Goal: Information Seeking & Learning: Find specific fact

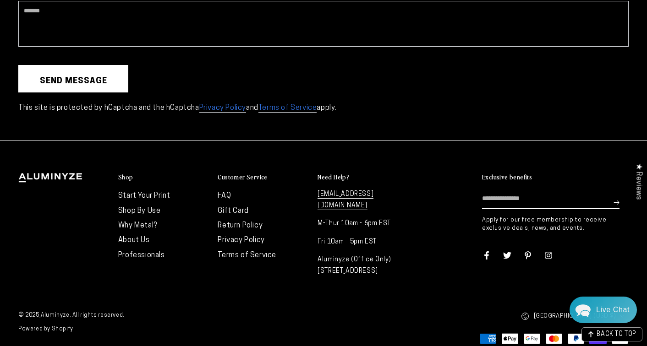
click at [229, 192] on link "FAQ" at bounding box center [224, 195] width 13 height 7
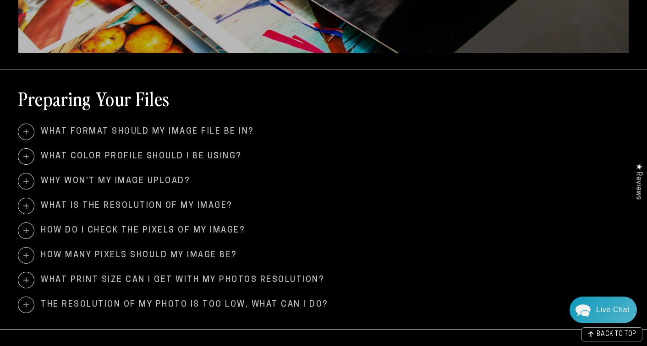
scroll to position [181, 0]
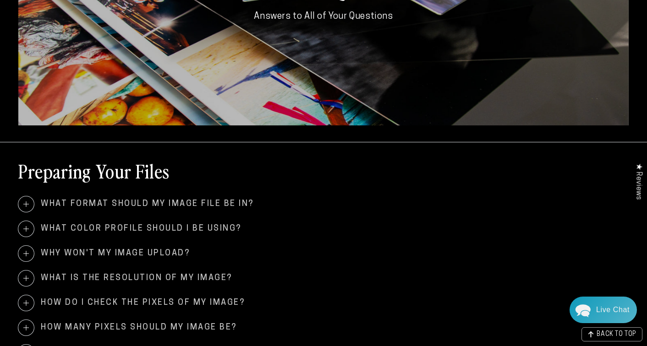
click at [84, 204] on span "What format should my image file be in?" at bounding box center [323, 205] width 610 height 16
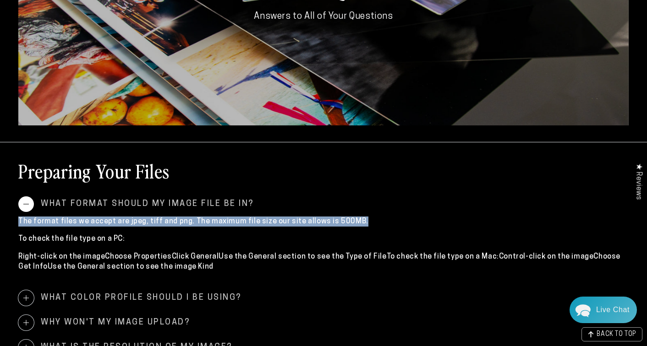
drag, startPoint x: 19, startPoint y: 224, endPoint x: 366, endPoint y: 222, distance: 346.3
click at [366, 222] on p "The format files we accept are jpeg, tiff and png. The maximum file size our si…" at bounding box center [323, 222] width 610 height 10
copy p "The format files we accept are jpeg, tiff and png. The maximum file size our si…"
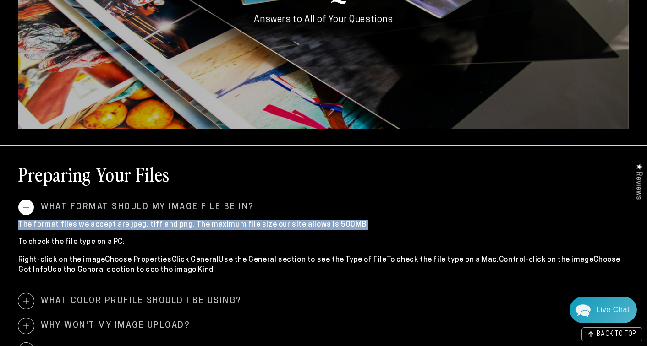
scroll to position [0, 0]
